Goal: Find specific page/section: Find specific page/section

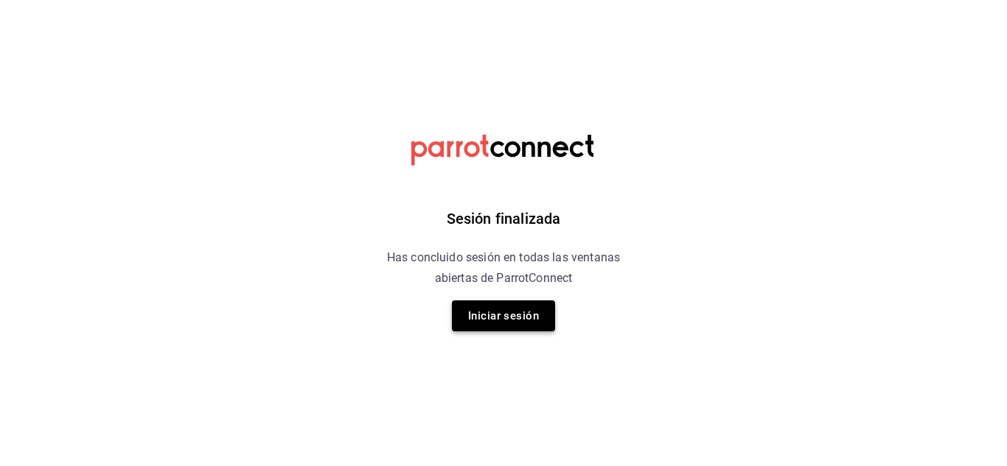
click at [511, 323] on button "Iniciar sesión" at bounding box center [503, 316] width 103 height 31
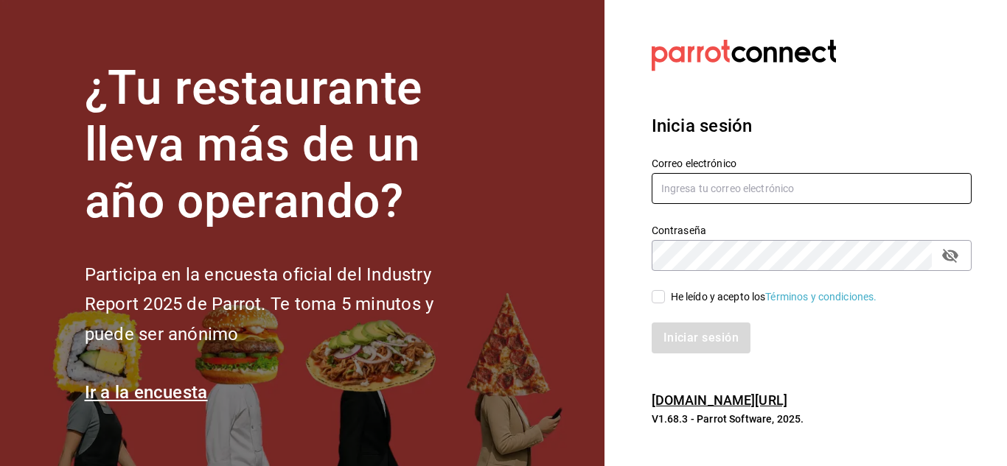
click at [715, 182] on input "text" at bounding box center [811, 188] width 320 height 31
type input "[EMAIL_ADDRESS][DOMAIN_NAME]"
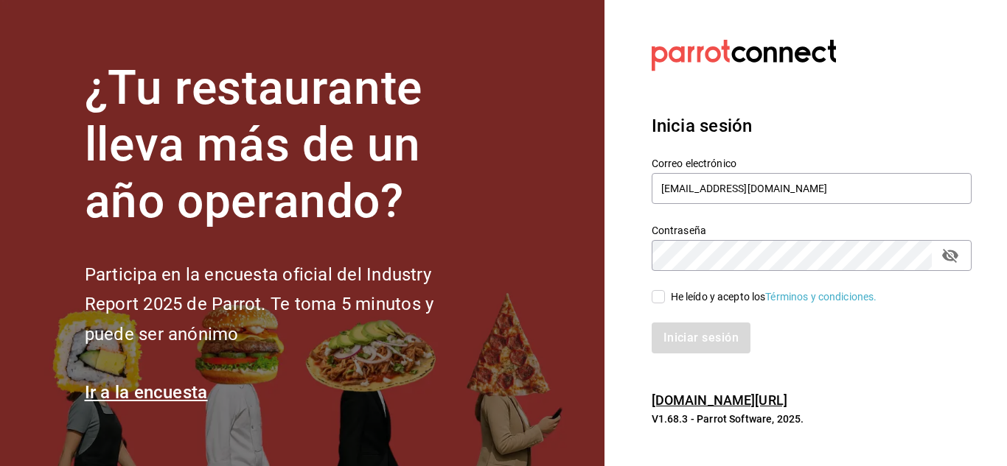
click at [656, 297] on input "He leído y acepto los Términos y condiciones." at bounding box center [657, 296] width 13 height 13
checkbox input "true"
click at [694, 343] on button "Iniciar sesión" at bounding box center [701, 338] width 100 height 31
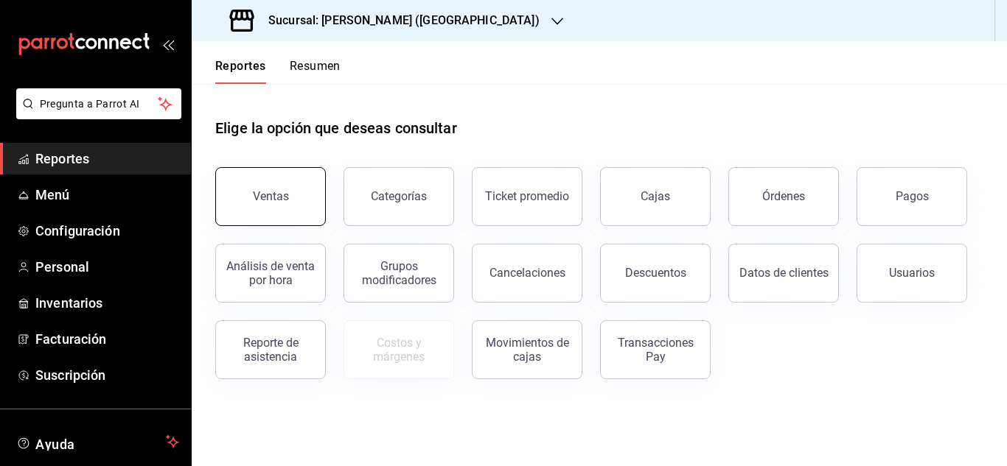
click at [311, 196] on button "Ventas" at bounding box center [270, 196] width 111 height 59
